Goal: Obtain resource: Download file/media

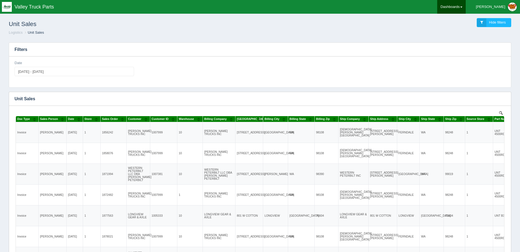
click at [459, 3] on link "Dashboards" at bounding box center [451, 7] width 29 height 14
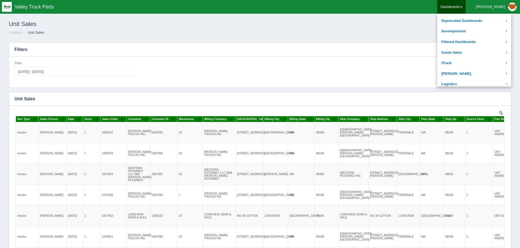
scroll to position [55, 0]
click at [474, 80] on link "Logistics" at bounding box center [474, 80] width 74 height 11
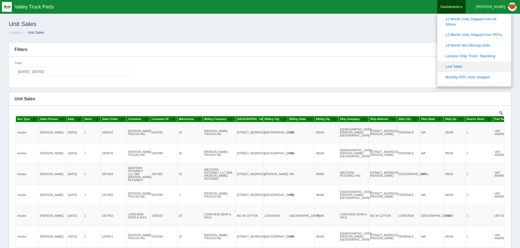
scroll to position [165, 0]
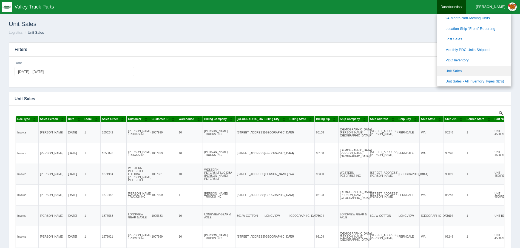
click at [479, 70] on link "Unit Sales" at bounding box center [474, 71] width 74 height 11
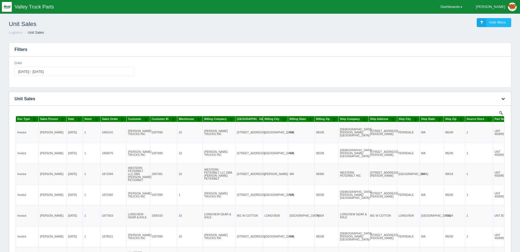
click at [505, 98] on icon "button" at bounding box center [504, 99] width 4 height 4
click at [492, 105] on link "Download CSV" at bounding box center [485, 107] width 44 height 8
